Goal: Task Accomplishment & Management: Use online tool/utility

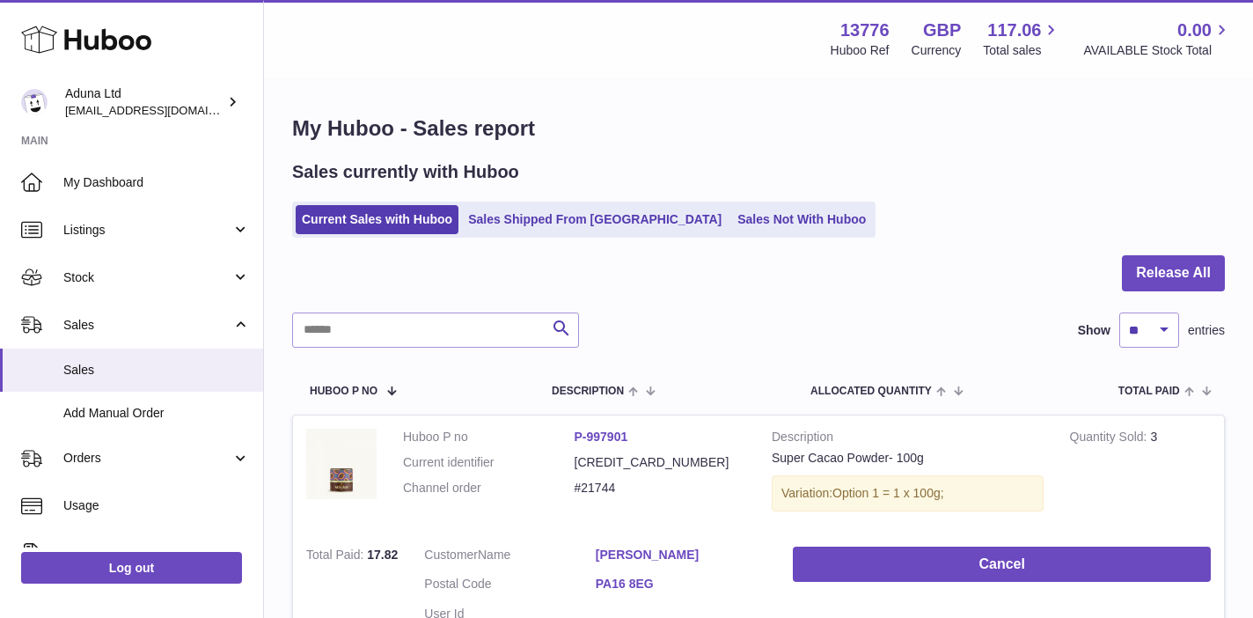
select select "**"
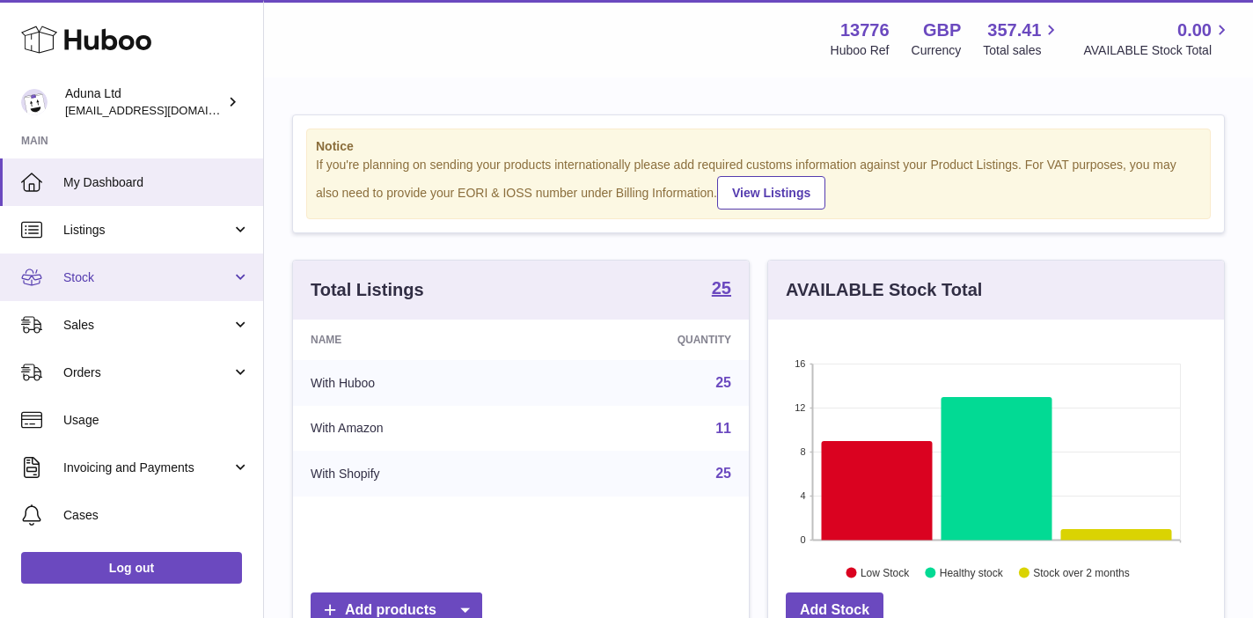
click at [135, 273] on span "Stock" at bounding box center [147, 277] width 168 height 17
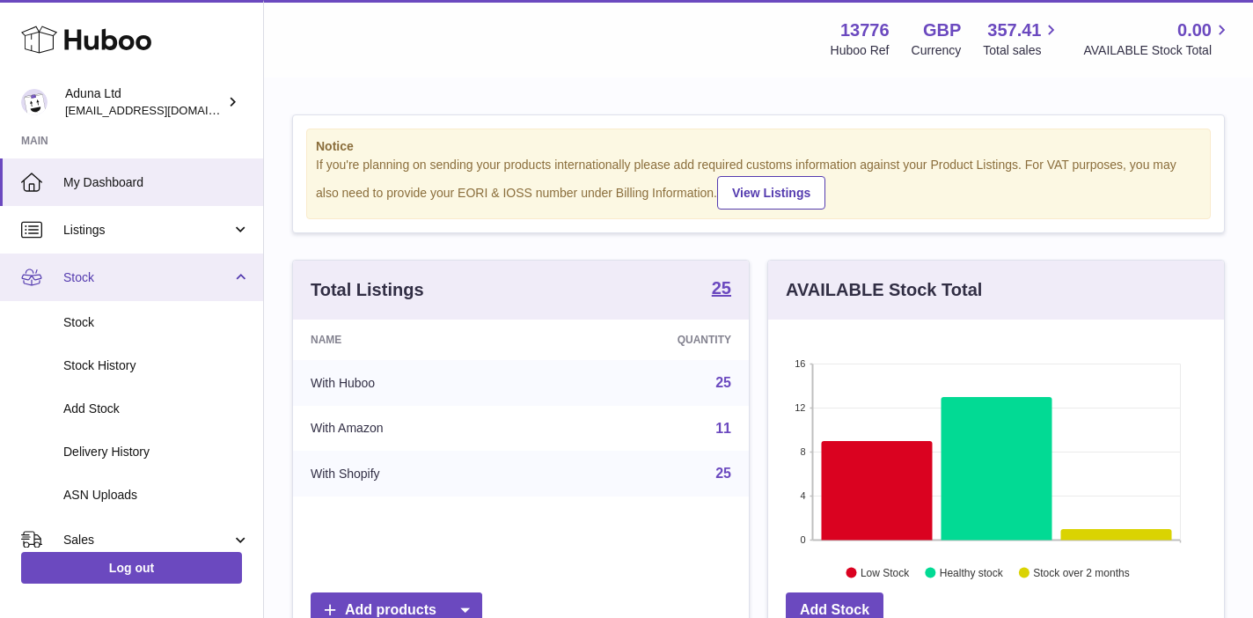
click at [134, 277] on span "Stock" at bounding box center [147, 277] width 168 height 17
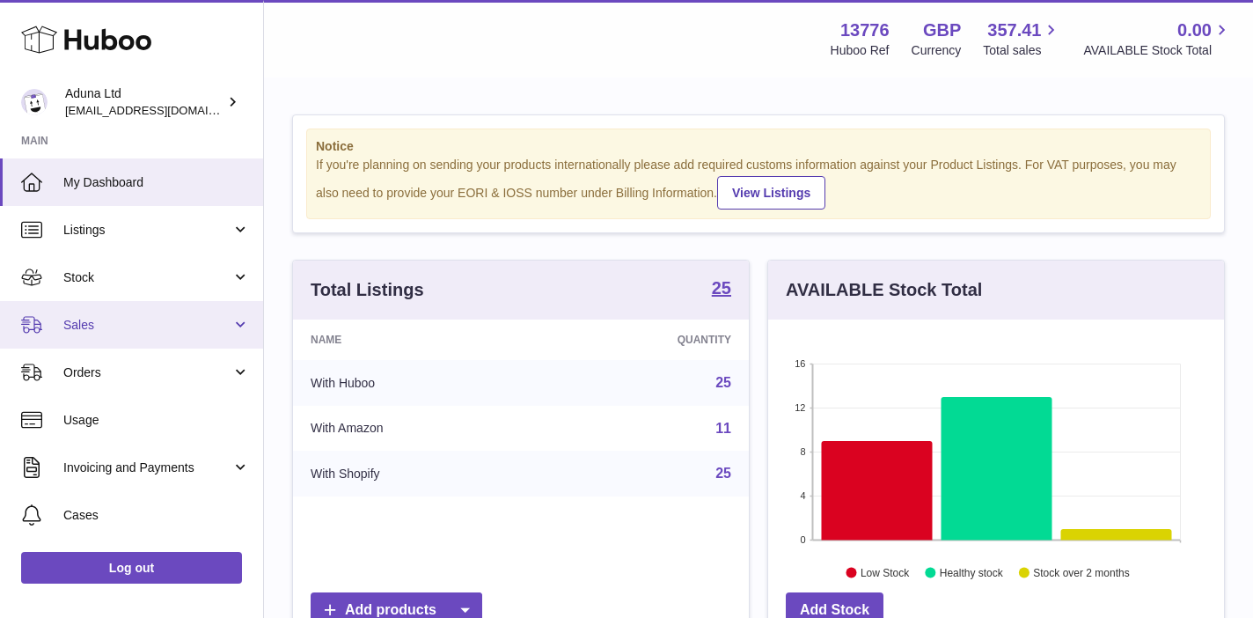
click at [115, 323] on span "Sales" at bounding box center [147, 325] width 168 height 17
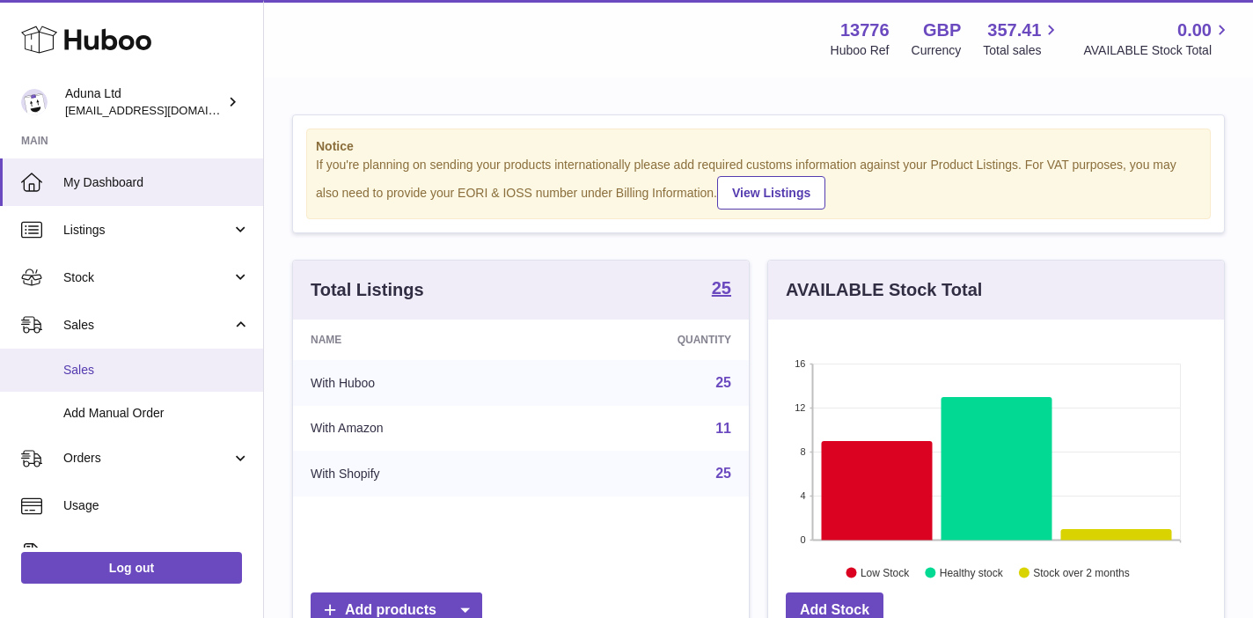
click at [116, 362] on span "Sales" at bounding box center [156, 370] width 187 height 17
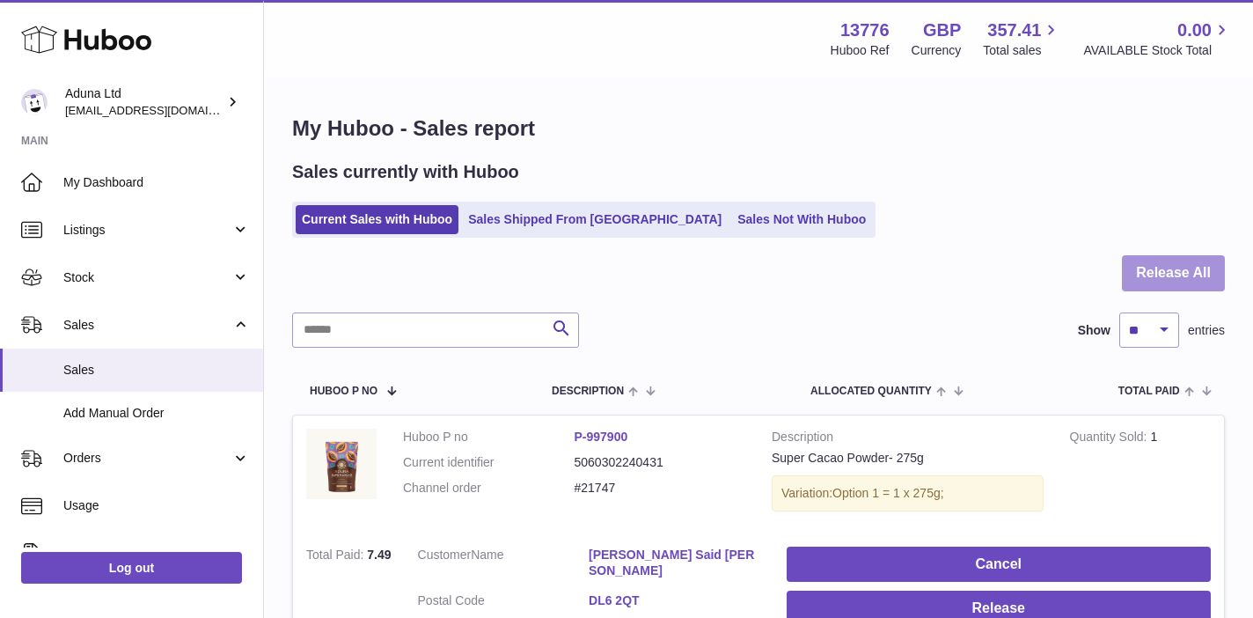
click at [1185, 274] on button "Release All" at bounding box center [1173, 273] width 103 height 36
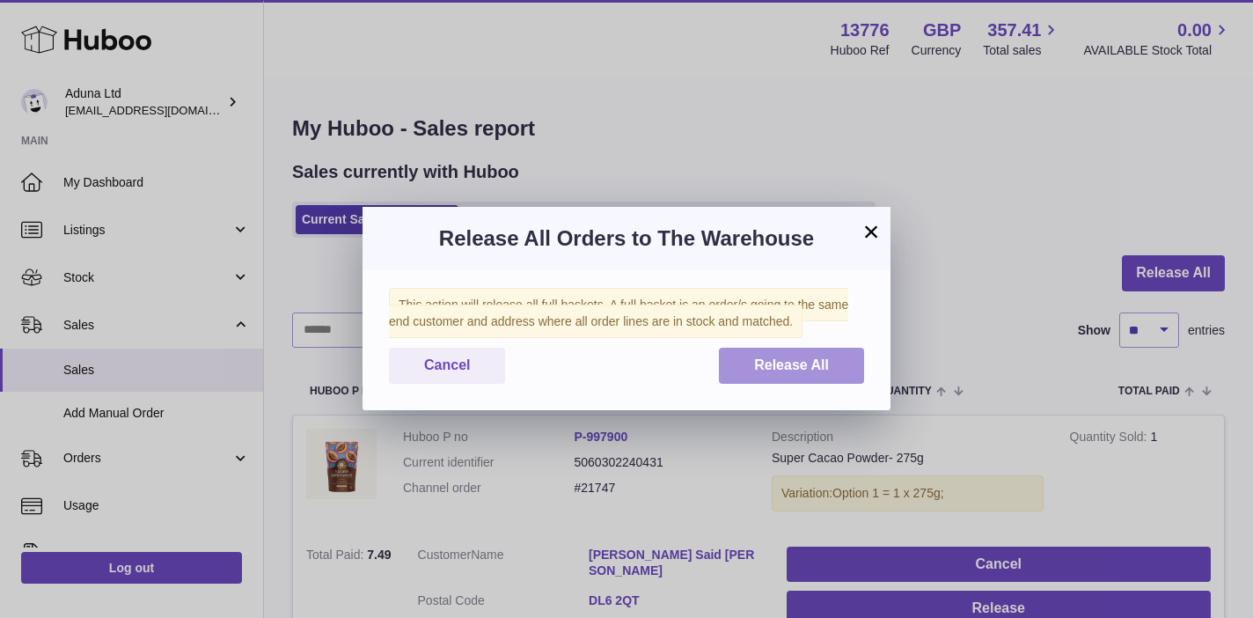
click at [814, 348] on button "Release All" at bounding box center [791, 365] width 145 height 36
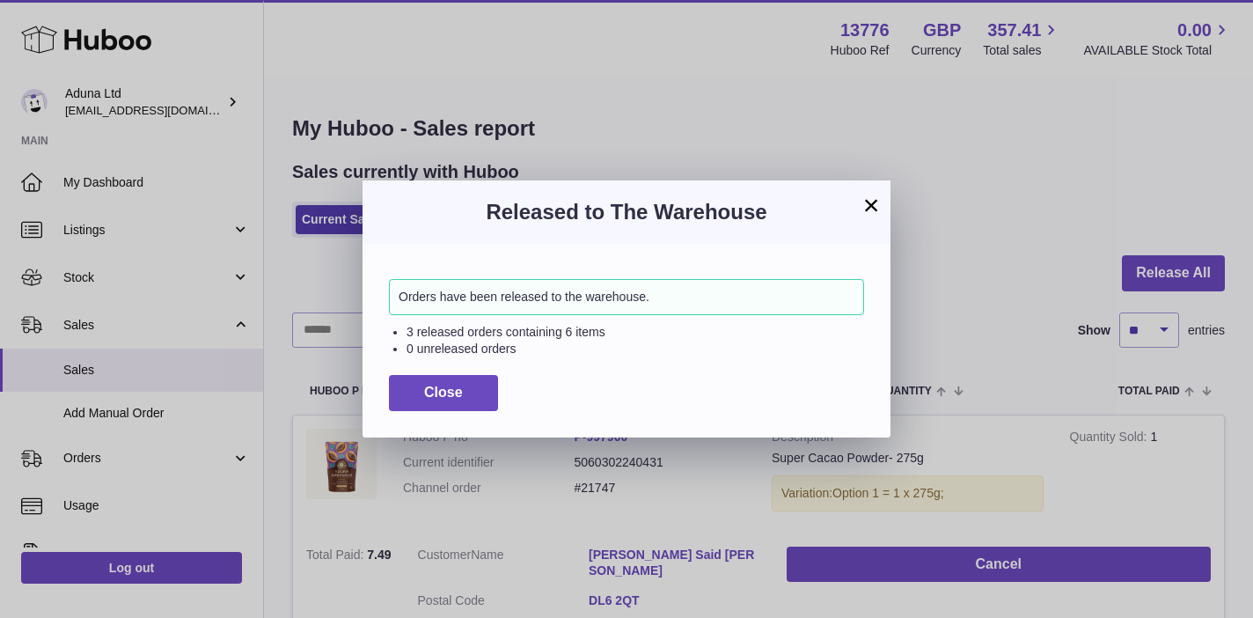
click at [866, 200] on button "×" at bounding box center [870, 204] width 21 height 21
